Goal: Communication & Community: Answer question/provide support

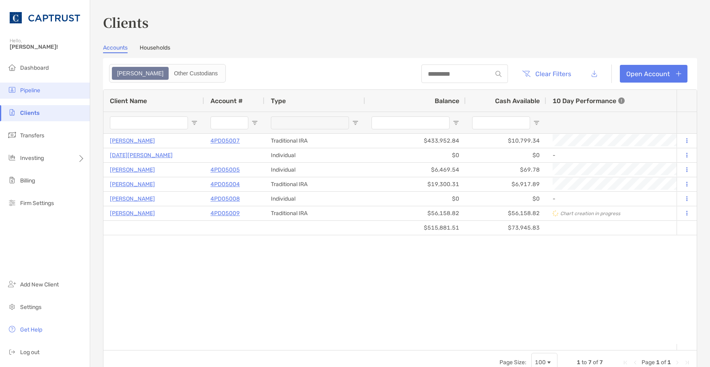
drag, startPoint x: 0, startPoint y: 0, endPoint x: 29, endPoint y: 92, distance: 96.2
click at [28, 92] on span "Pipeline" at bounding box center [30, 90] width 20 height 7
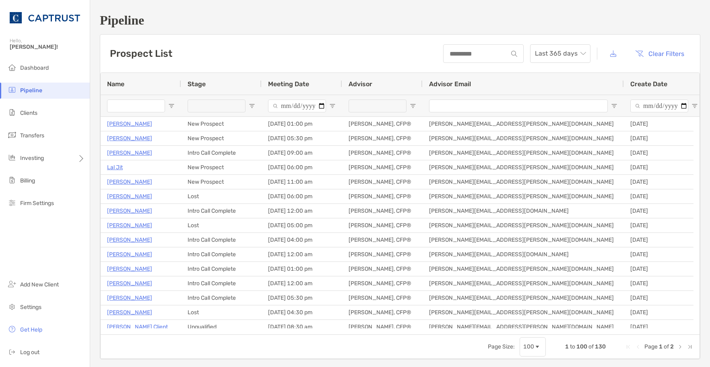
click at [142, 105] on input "Name Filter Input" at bounding box center [136, 105] width 58 height 13
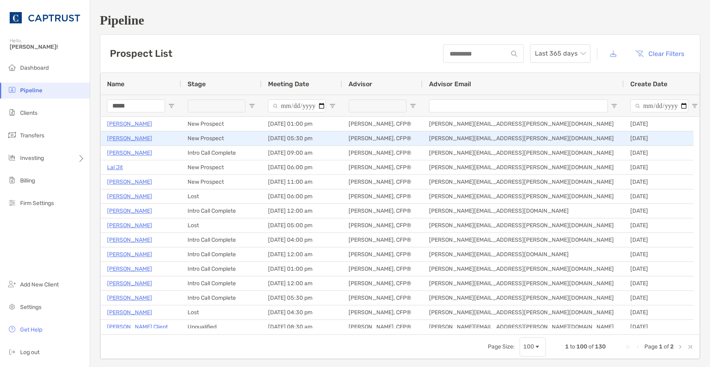
type input "*****"
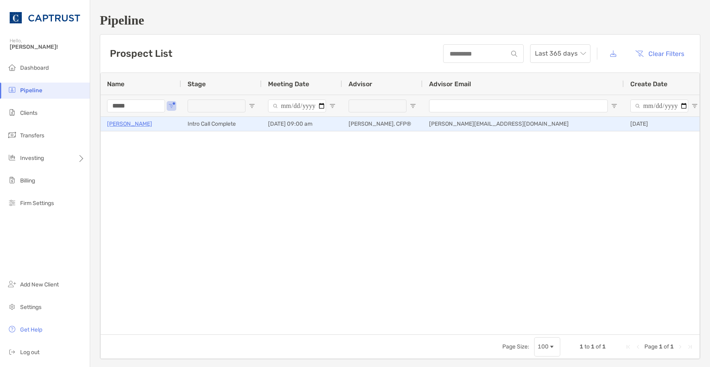
click at [130, 122] on p "[PERSON_NAME]" at bounding box center [129, 124] width 45 height 10
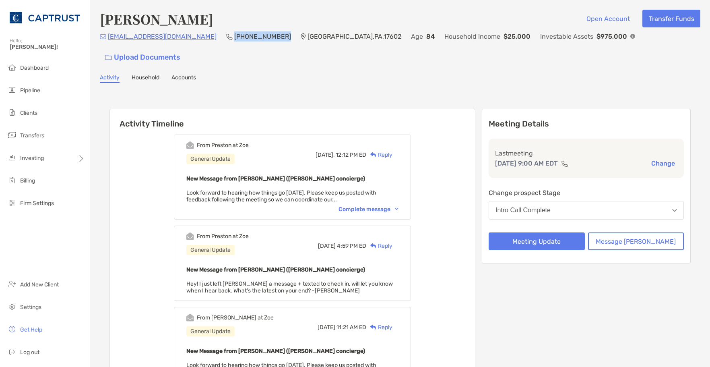
drag, startPoint x: 257, startPoint y: 41, endPoint x: 216, endPoint y: 39, distance: 41.5
click at [234, 39] on p "(717) 201-8241" at bounding box center [262, 36] width 57 height 10
drag, startPoint x: 216, startPoint y: 39, endPoint x: 221, endPoint y: 39, distance: 5.6
copy p "(717) 201-8241"
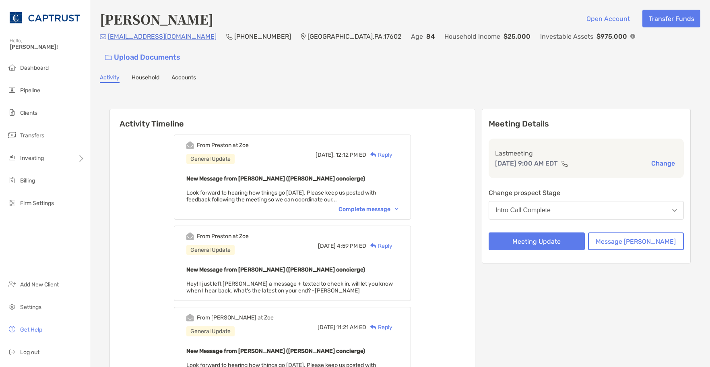
drag, startPoint x: 615, startPoint y: 101, endPoint x: 505, endPoint y: 96, distance: 109.2
click at [615, 109] on div "Meeting Details Last meeting Jul 16, 9:00 AM EDT Change Change prospect Stage I…" at bounding box center [586, 186] width 209 height 155
click at [392, 151] on div "Reply" at bounding box center [379, 155] width 26 height 8
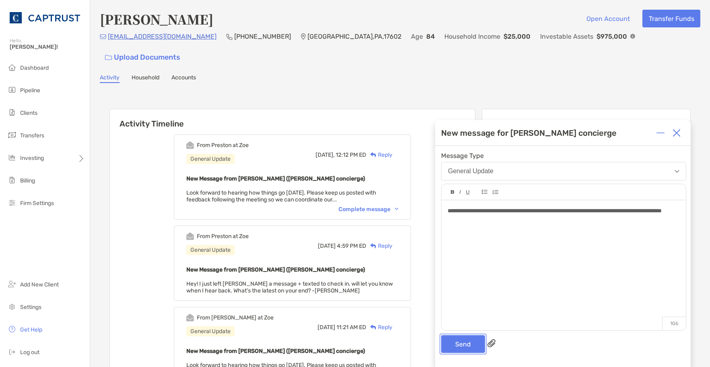
click at [470, 351] on button "Send" at bounding box center [463, 344] width 44 height 18
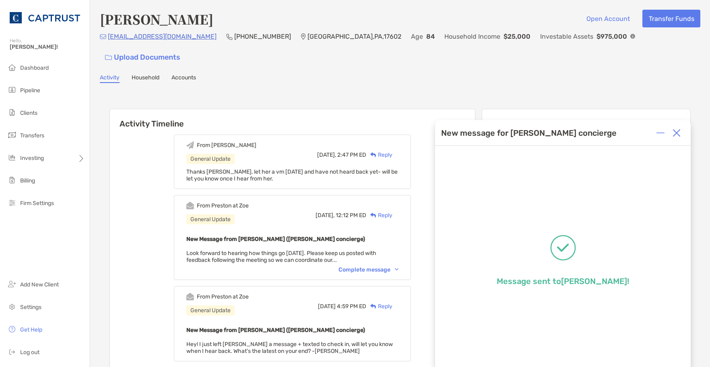
click at [447, 74] on div "Activity Household Accounts" at bounding box center [400, 78] width 600 height 9
drag, startPoint x: 675, startPoint y: 136, endPoint x: 675, endPoint y: 131, distance: 5.2
click at [675, 136] on img at bounding box center [677, 133] width 8 height 8
